Goal: Navigation & Orientation: Find specific page/section

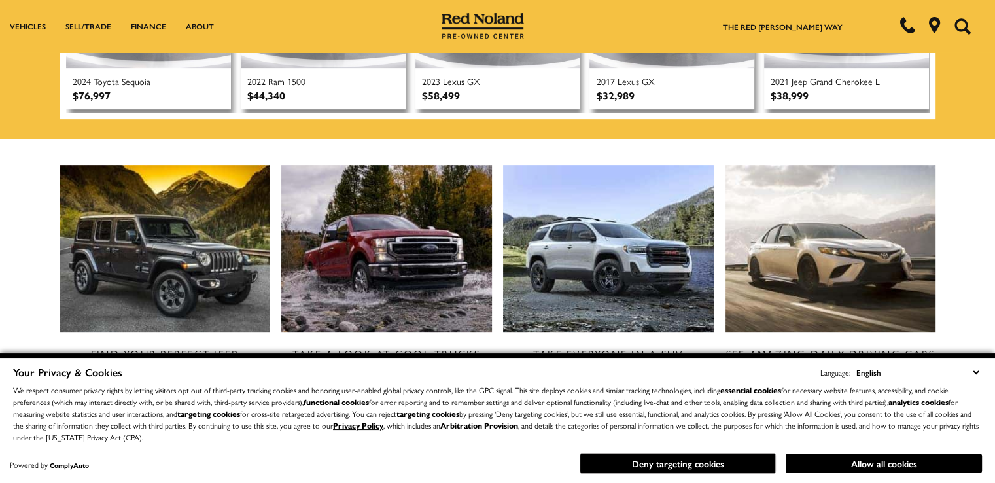
scroll to position [589, 0]
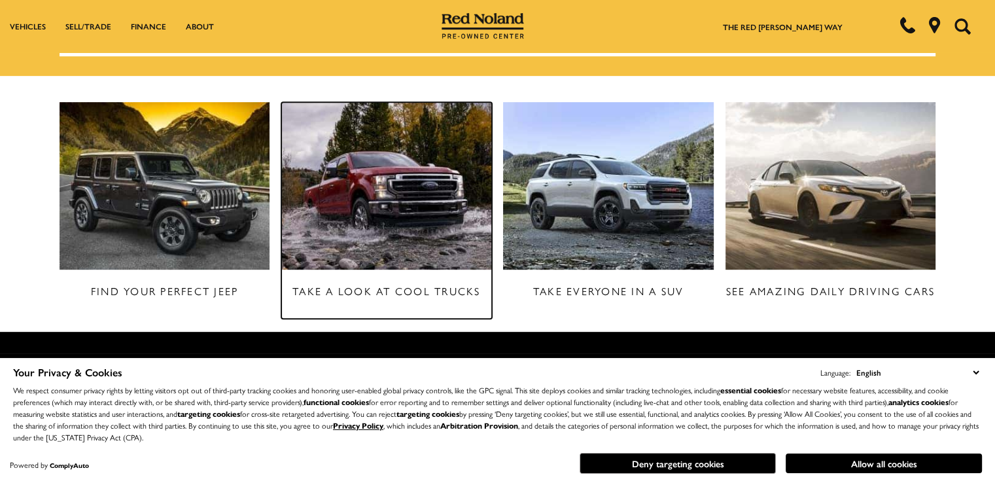
click at [377, 218] on img at bounding box center [386, 185] width 210 height 167
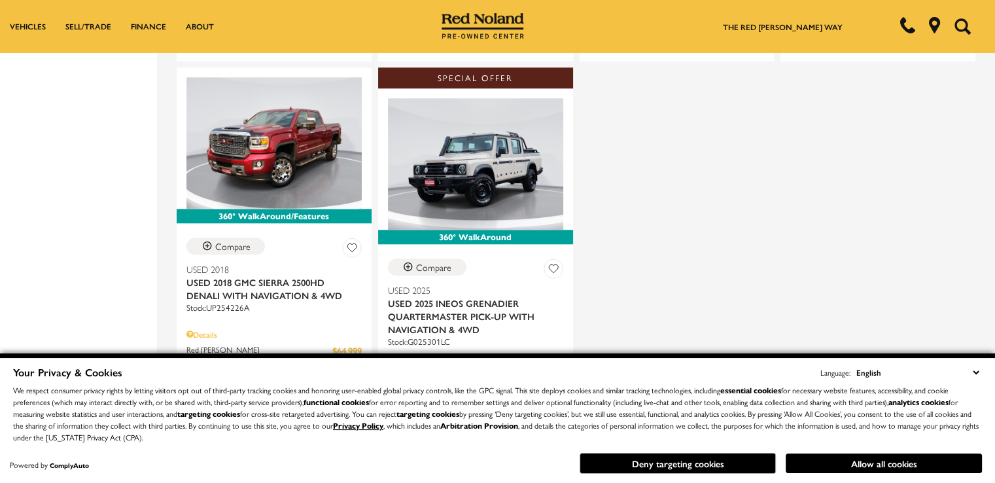
scroll to position [1373, 0]
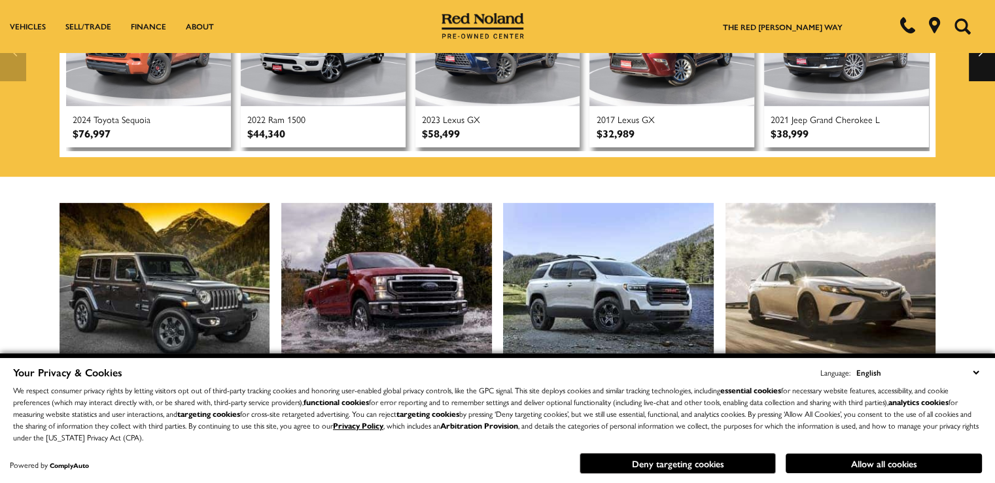
scroll to position [589, 0]
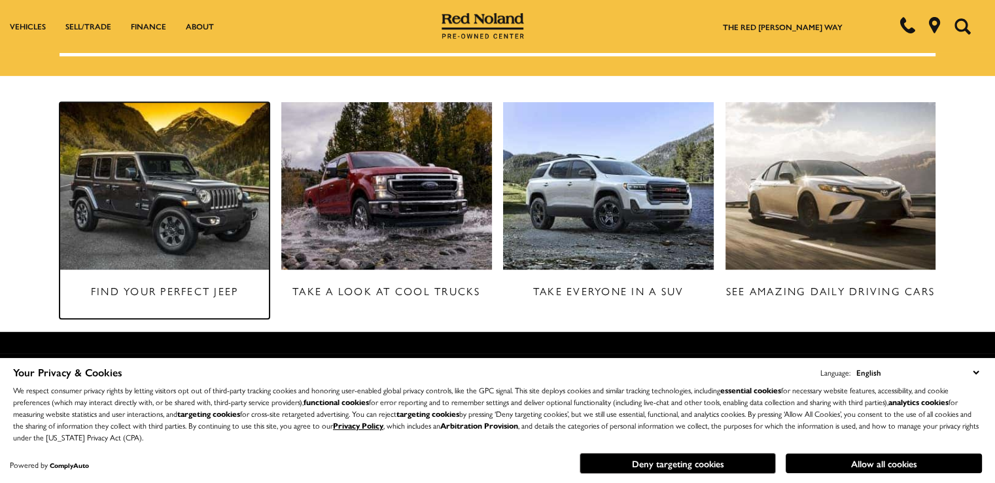
click at [125, 222] on img at bounding box center [165, 185] width 210 height 167
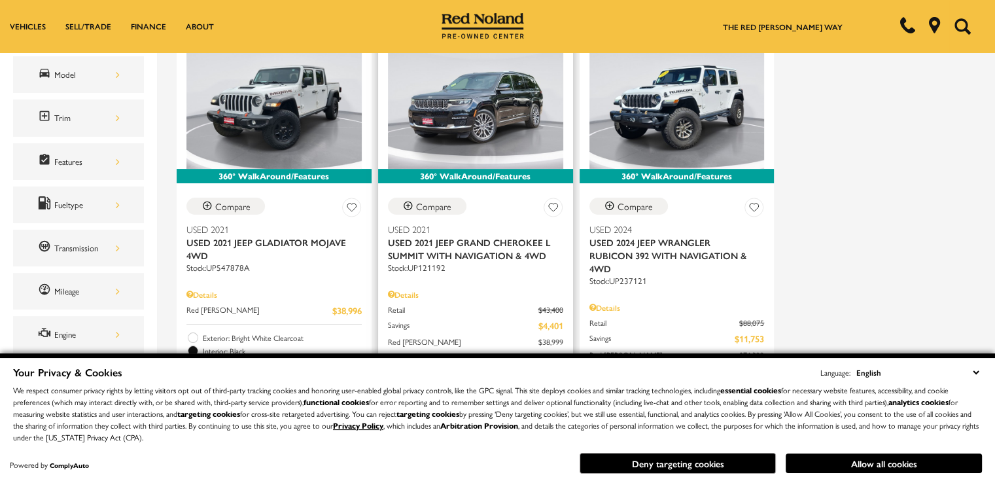
scroll to position [196, 0]
